Goal: Information Seeking & Learning: Learn about a topic

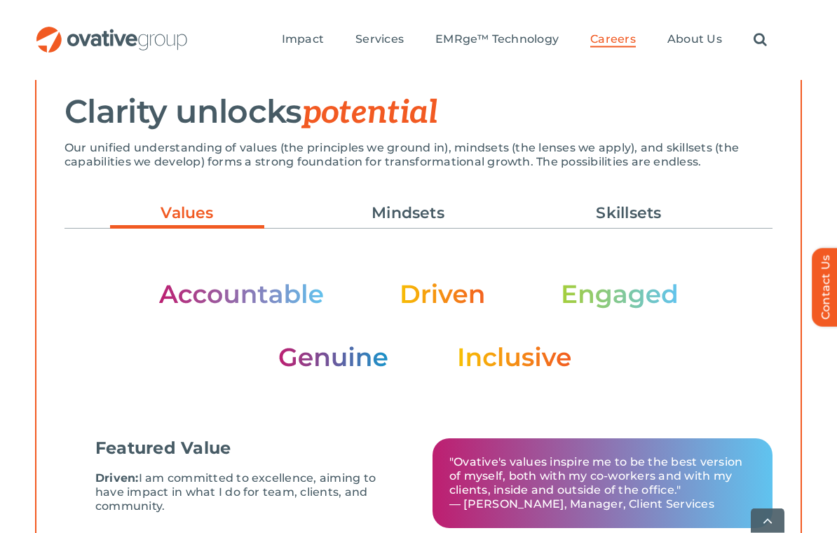
scroll to position [401, 0]
click at [405, 217] on link "Mindsets" at bounding box center [408, 213] width 154 height 24
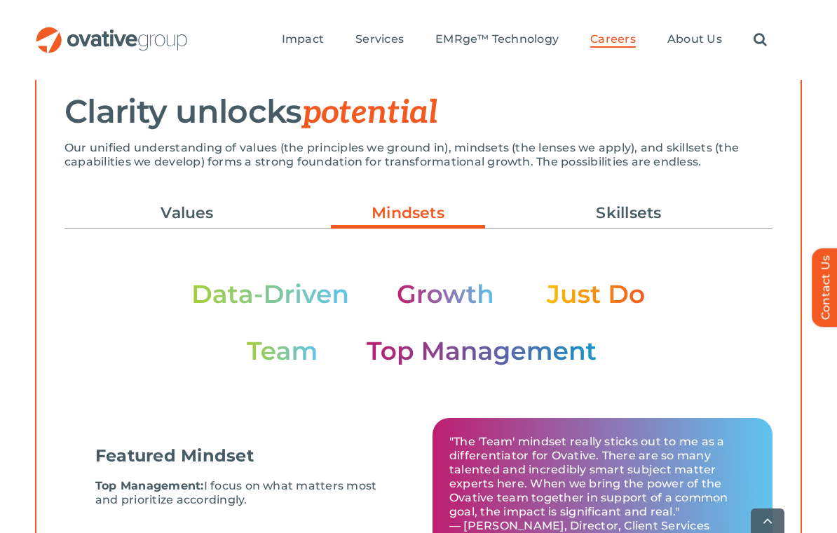
click at [171, 209] on link "Values" at bounding box center [187, 213] width 154 height 24
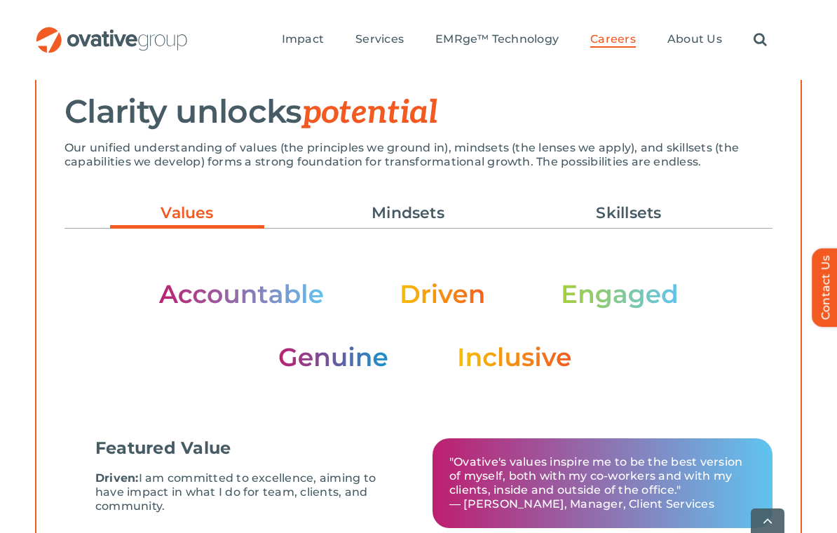
click at [653, 212] on link "Skillsets" at bounding box center [629, 213] width 154 height 24
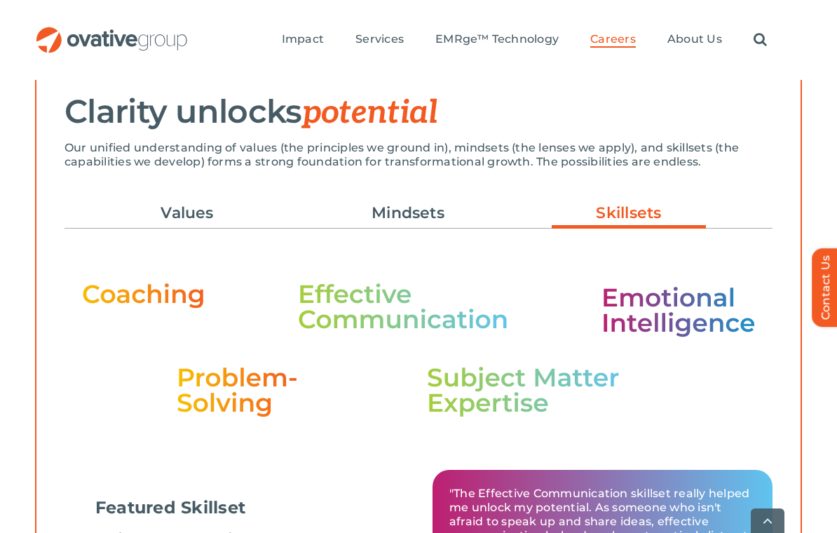
click at [177, 208] on link "Values" at bounding box center [187, 213] width 154 height 24
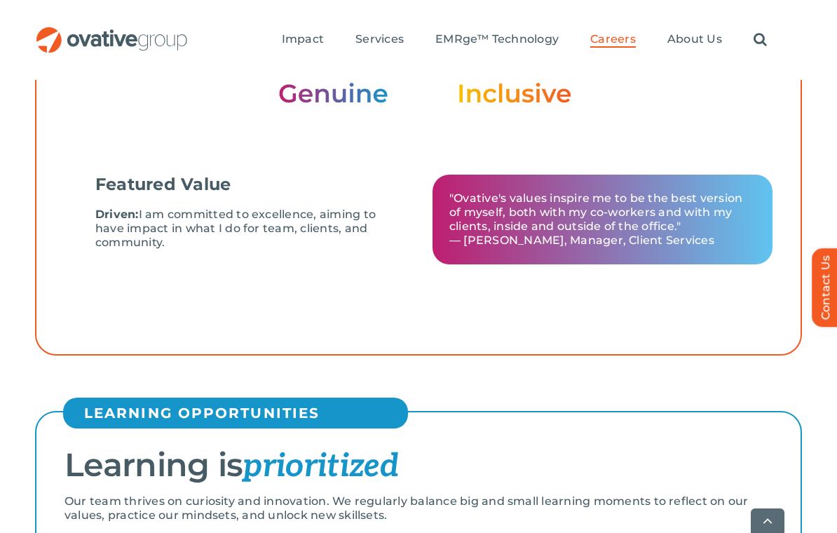
scroll to position [666, 0]
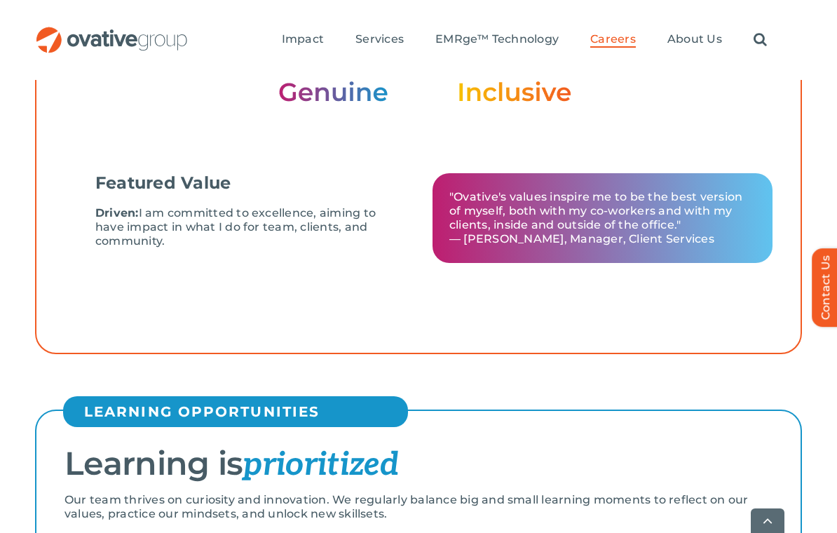
click at [22, 337] on div "CLEAR EXPECTATIONS Clarity unlocks potential Our unified understanding of value…" at bounding box center [418, 63] width 837 height 617
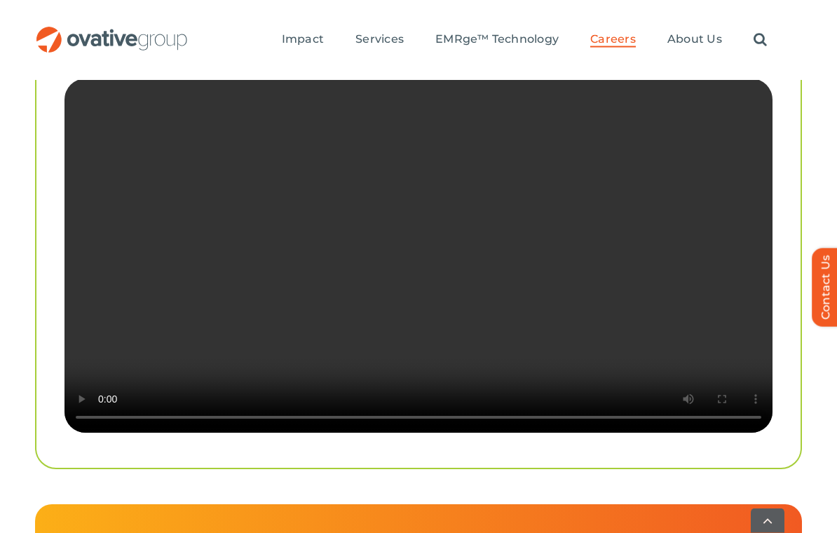
scroll to position [2756, 0]
click at [454, 288] on video "Sorry, your browser doesn't support embedded videos." at bounding box center [419, 256] width 708 height 354
click at [426, 277] on video "Sorry, your browser doesn't support embedded videos." at bounding box center [419, 256] width 708 height 354
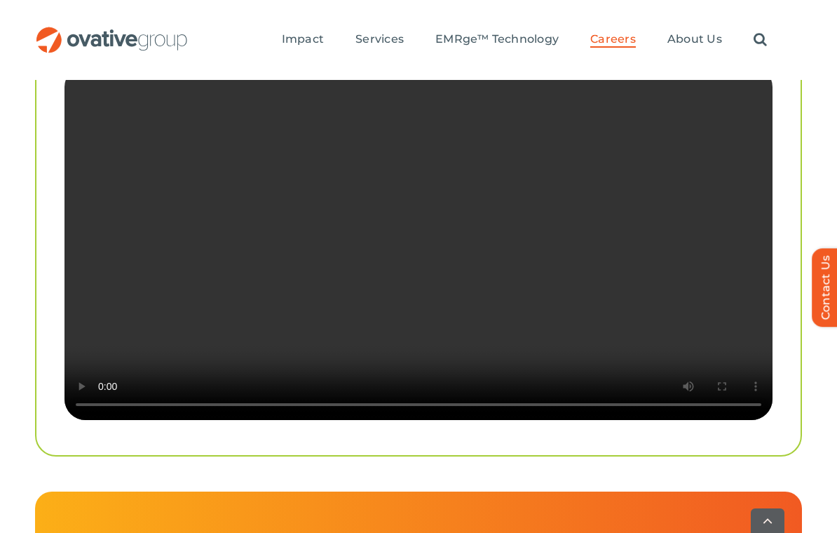
click at [422, 267] on video "Sorry, your browser doesn't support embedded videos." at bounding box center [419, 243] width 708 height 354
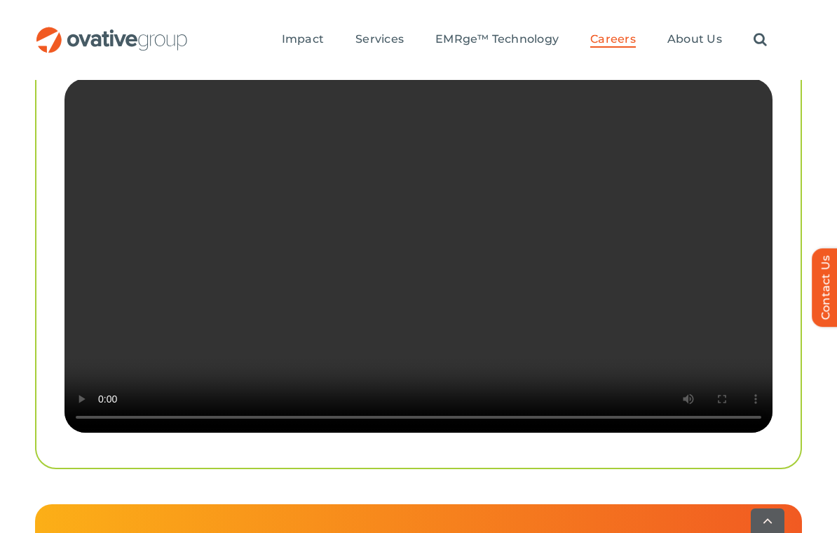
scroll to position [2757, 0]
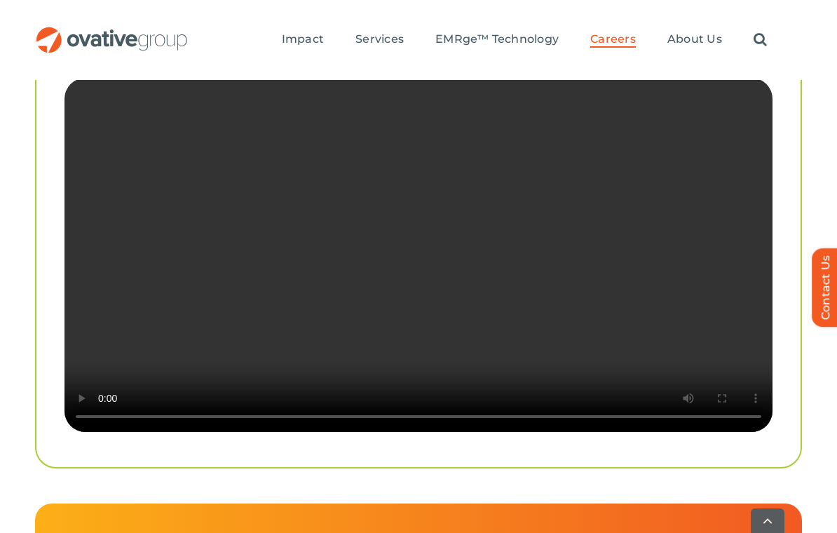
click at [737, 376] on video "Sorry, your browser doesn't support embedded videos." at bounding box center [419, 255] width 708 height 354
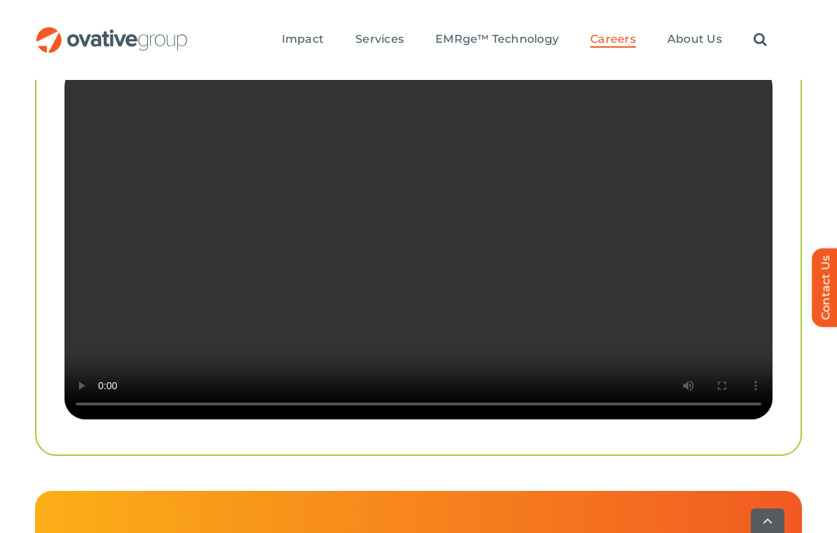
click at [761, 81] on video "Sorry, your browser doesn't support embedded videos." at bounding box center [419, 242] width 708 height 354
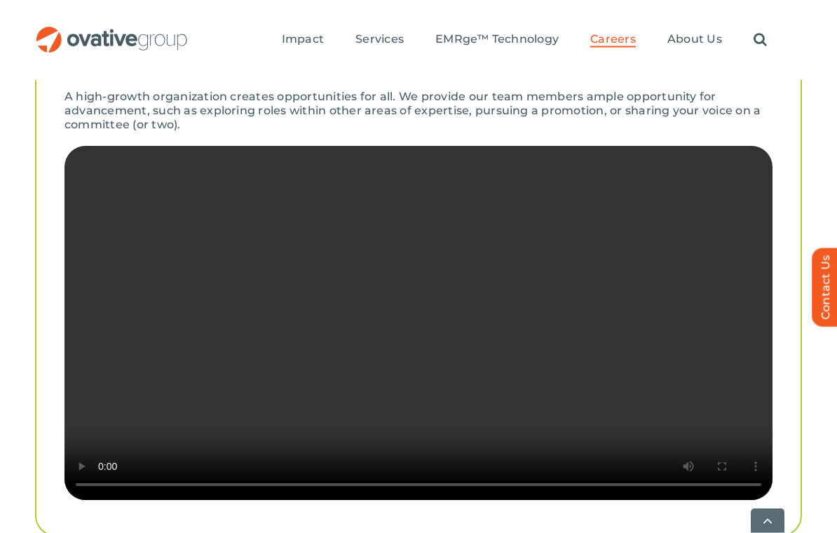
scroll to position [2676, 0]
click at [763, 154] on video "Sorry, your browser doesn't support embedded videos." at bounding box center [419, 323] width 708 height 354
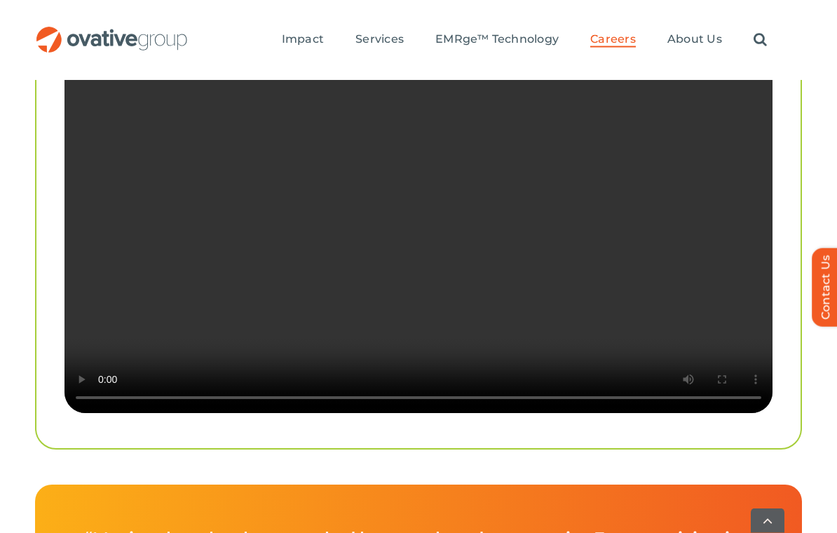
scroll to position [2776, 0]
click at [420, 278] on video "Sorry, your browser doesn't support embedded videos." at bounding box center [419, 236] width 708 height 354
click at [285, 409] on video "Sorry, your browser doesn't support embedded videos." at bounding box center [419, 236] width 708 height 354
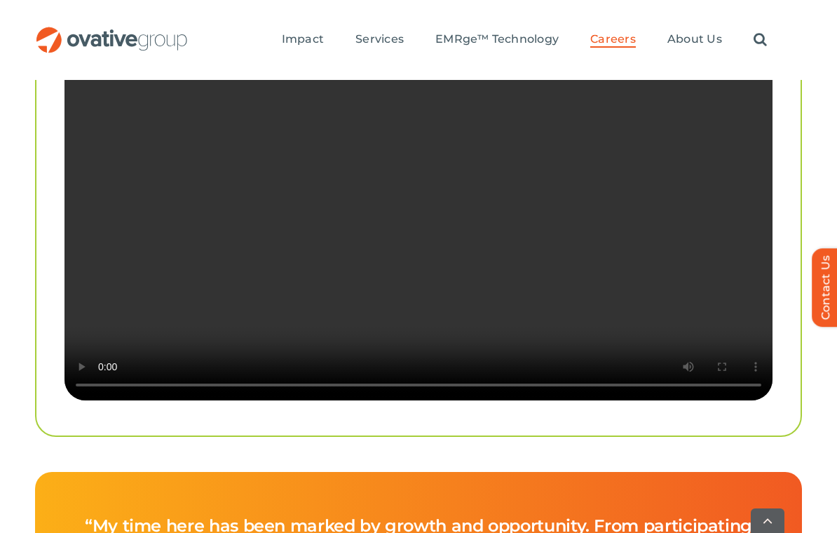
click at [269, 252] on video "Sorry, your browser doesn't support embedded videos." at bounding box center [419, 223] width 708 height 354
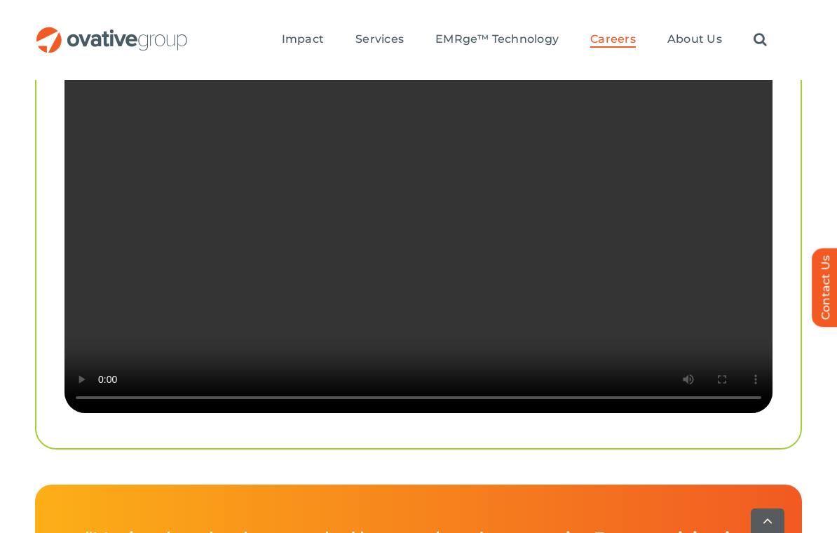
click at [428, 242] on video "Sorry, your browser doesn't support embedded videos." at bounding box center [419, 236] width 708 height 354
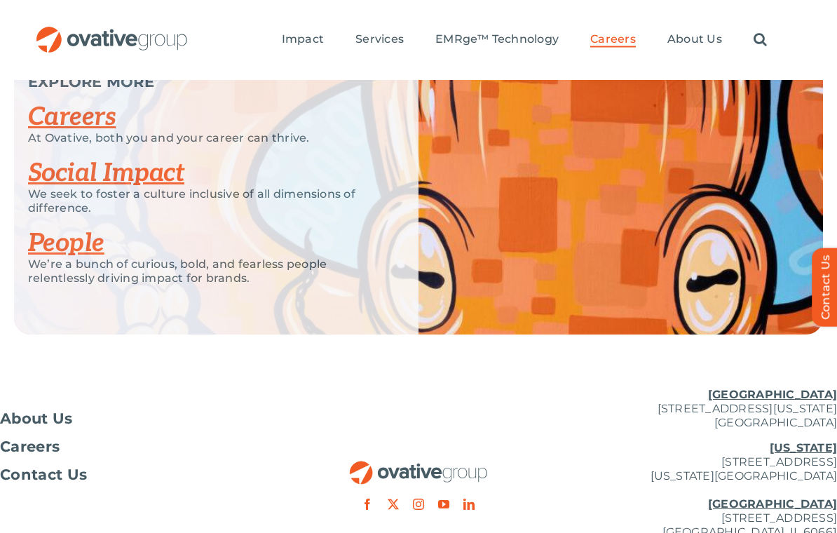
scroll to position [3430, 0]
